Goal: Transaction & Acquisition: Purchase product/service

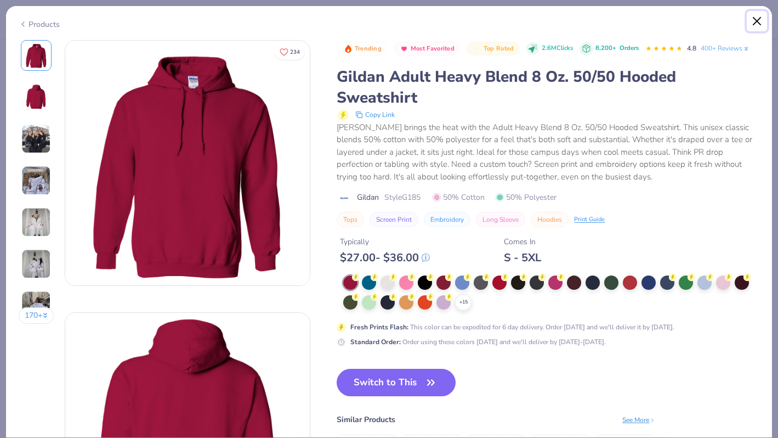
click at [755, 25] on button "Close" at bounding box center [757, 21] width 21 height 21
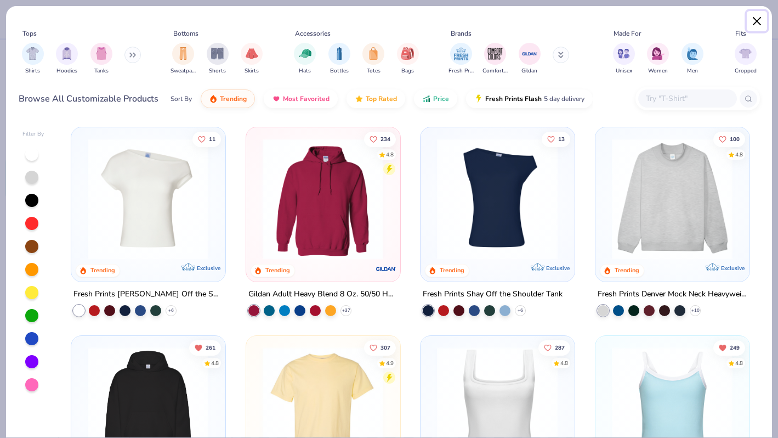
click at [760, 20] on button "Close" at bounding box center [757, 21] width 21 height 21
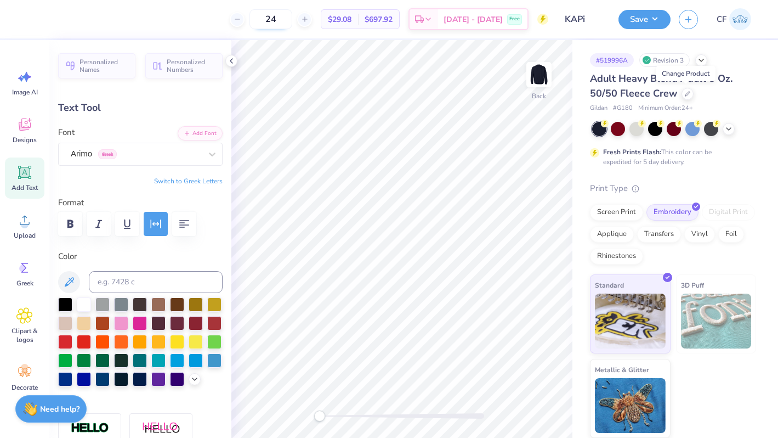
click at [287, 11] on input "24" at bounding box center [271, 19] width 43 height 20
click at [291, 15] on input "12" at bounding box center [271, 19] width 43 height 20
type input "24"
